Goal: Task Accomplishment & Management: Complete application form

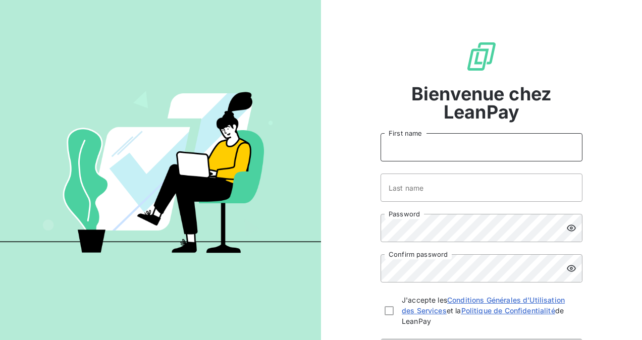
click at [432, 145] on input "First name" at bounding box center [482, 147] width 202 height 28
type input "L"
type input "Alona"
click at [422, 189] on input "Last name" at bounding box center [482, 188] width 202 height 28
type input "Levshuk"
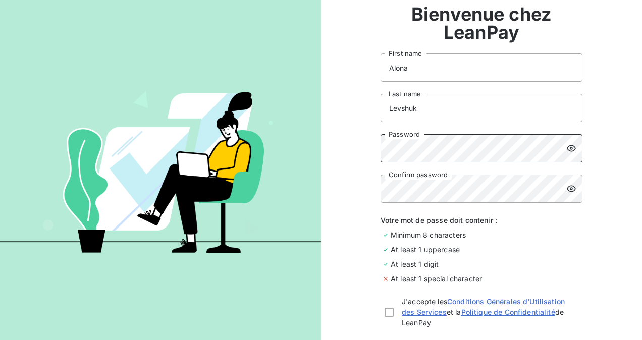
scroll to position [81, 0]
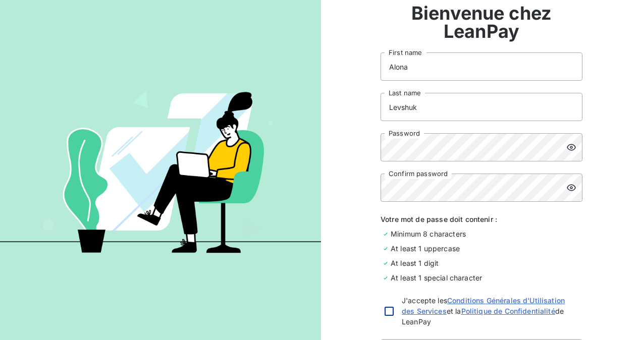
click at [385, 314] on div at bounding box center [389, 311] width 9 height 9
checkbox input "true"
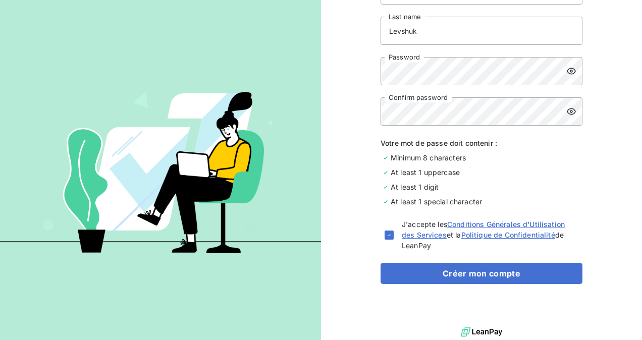
scroll to position [161, 0]
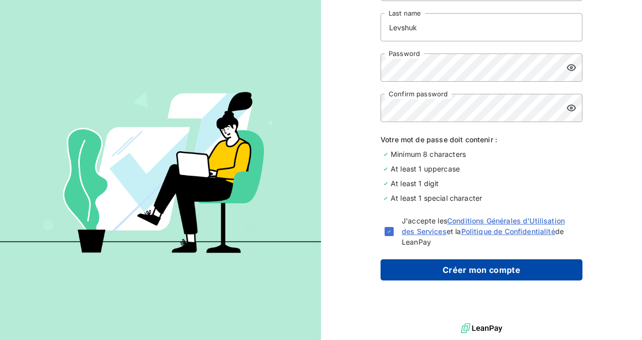
click at [521, 270] on button "Créer mon compte" at bounding box center [482, 269] width 202 height 21
